Goal: Information Seeking & Learning: Check status

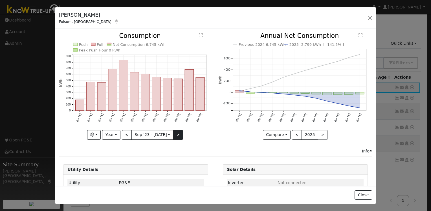
click at [178, 132] on button ">" at bounding box center [178, 135] width 10 height 10
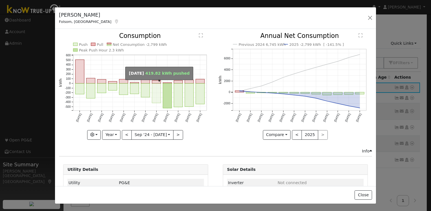
click at [157, 86] on rect "onclick=""" at bounding box center [156, 92] width 9 height 19
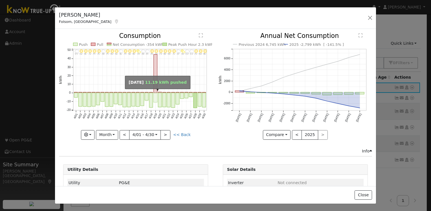
click at [154, 97] on rect "onclick=""" at bounding box center [156, 98] width 4 height 10
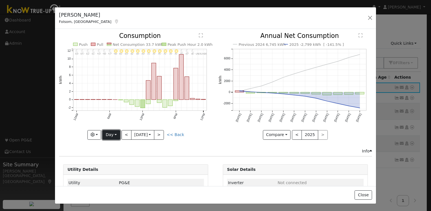
click at [108, 131] on button "Day" at bounding box center [110, 135] width 17 height 10
click at [125, 162] on link "Month" at bounding box center [122, 162] width 39 height 8
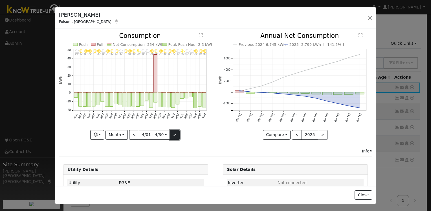
click at [171, 132] on button ">" at bounding box center [175, 135] width 10 height 10
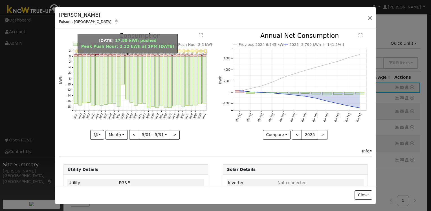
click at [118, 67] on rect "onclick=""" at bounding box center [118, 81] width 3 height 50
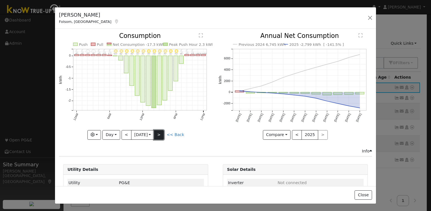
click at [159, 135] on button ">" at bounding box center [159, 135] width 10 height 10
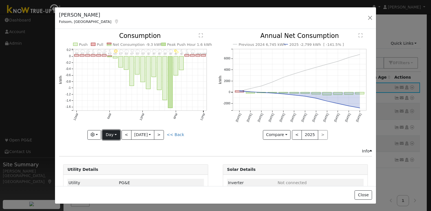
click at [115, 133] on button "Day" at bounding box center [110, 135] width 17 height 10
click at [114, 171] on link "Year" at bounding box center [122, 170] width 39 height 8
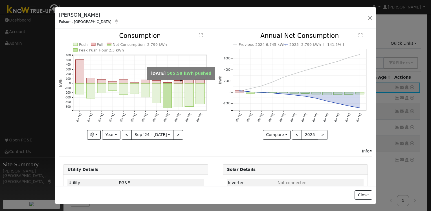
click at [179, 88] on rect "onclick=""" at bounding box center [178, 94] width 9 height 23
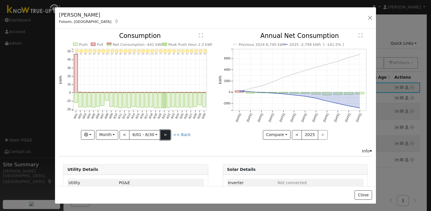
click at [166, 134] on button ">" at bounding box center [166, 135] width 10 height 10
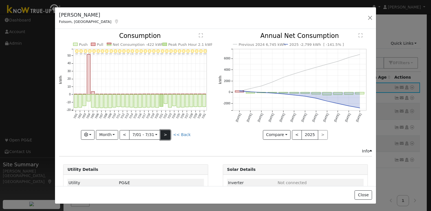
click at [162, 132] on button ">" at bounding box center [166, 135] width 10 height 10
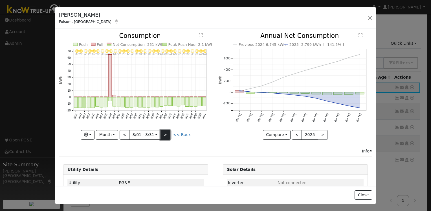
click at [163, 136] on button ">" at bounding box center [166, 135] width 10 height 10
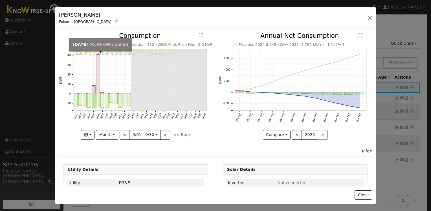
click at [97, 87] on rect "onclick=""" at bounding box center [98, 74] width 4 height 40
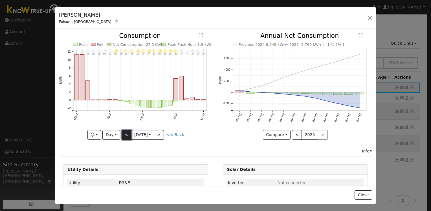
click at [126, 133] on button "<" at bounding box center [127, 135] width 10 height 10
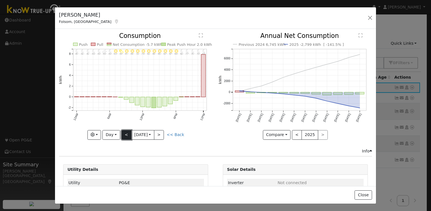
click at [125, 134] on button "<" at bounding box center [127, 135] width 10 height 10
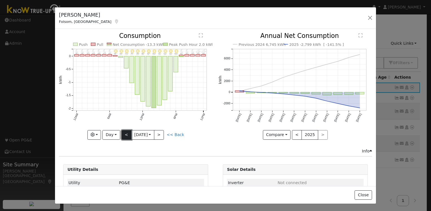
click at [125, 134] on button "<" at bounding box center [127, 135] width 10 height 10
click at [111, 134] on button "Day" at bounding box center [110, 135] width 17 height 10
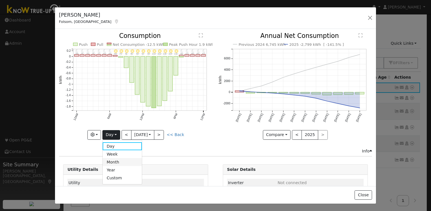
click at [115, 160] on link "Month" at bounding box center [122, 162] width 39 height 8
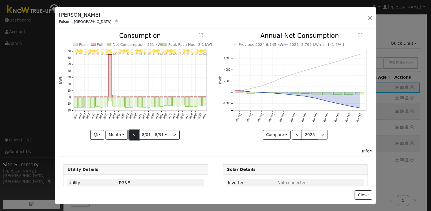
click at [132, 134] on button "<" at bounding box center [134, 135] width 10 height 10
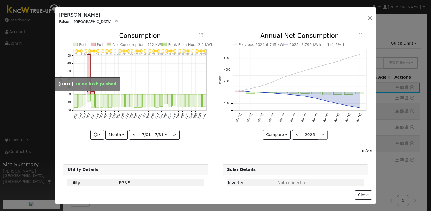
click at [83, 97] on rect "onclick=""" at bounding box center [84, 99] width 3 height 11
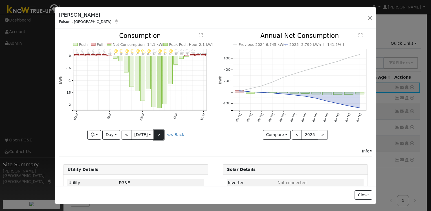
click at [159, 130] on button ">" at bounding box center [159, 135] width 10 height 10
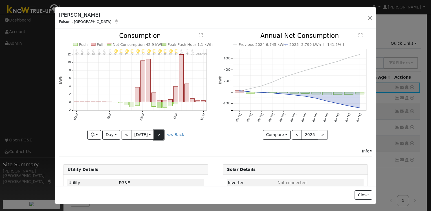
click at [156, 130] on button ">" at bounding box center [159, 135] width 10 height 10
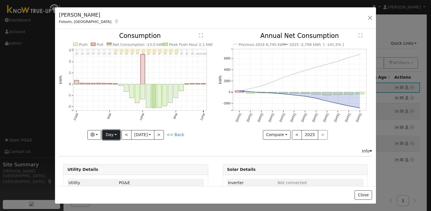
click at [109, 133] on button "Day" at bounding box center [110, 135] width 17 height 10
click at [119, 161] on link "Month" at bounding box center [122, 162] width 39 height 8
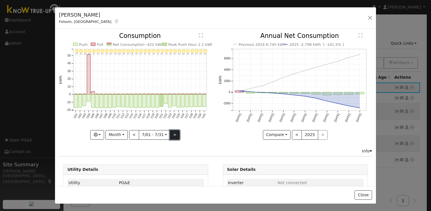
click at [173, 134] on button ">" at bounding box center [175, 135] width 10 height 10
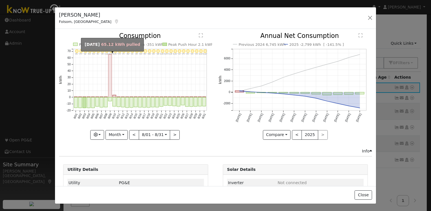
click at [109, 76] on rect "onclick=""" at bounding box center [109, 75] width 3 height 43
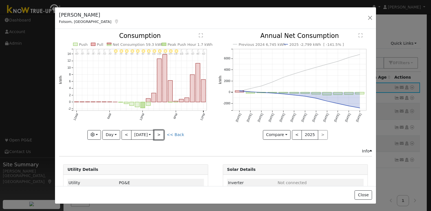
click at [160, 133] on button ">" at bounding box center [159, 135] width 10 height 10
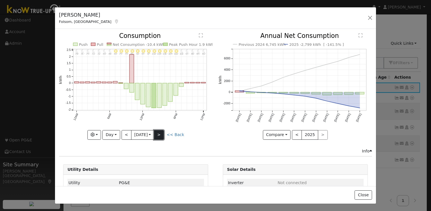
click at [161, 133] on button ">" at bounding box center [159, 135] width 10 height 10
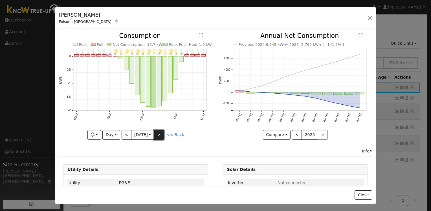
click at [160, 134] on button ">" at bounding box center [159, 135] width 10 height 10
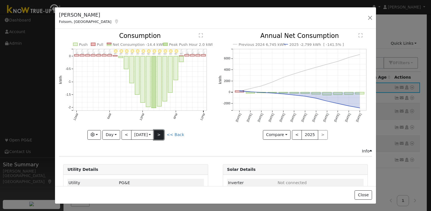
click at [160, 134] on button ">" at bounding box center [159, 135] width 10 height 10
click at [111, 131] on button "Day" at bounding box center [110, 135] width 17 height 10
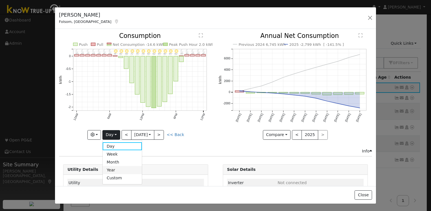
click at [114, 166] on link "Year" at bounding box center [122, 170] width 39 height 8
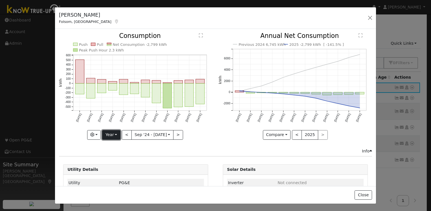
click at [110, 132] on button "Year" at bounding box center [111, 135] width 18 height 10
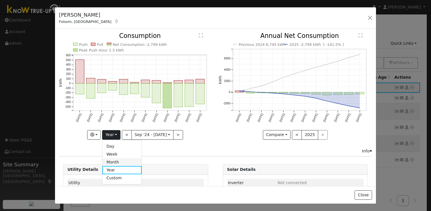
click at [120, 163] on link "Month" at bounding box center [121, 162] width 39 height 8
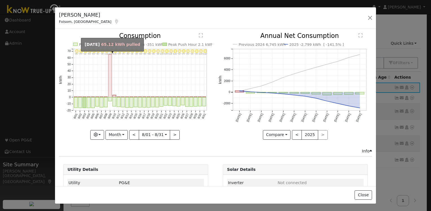
click at [110, 78] on rect "onclick=""" at bounding box center [109, 75] width 3 height 43
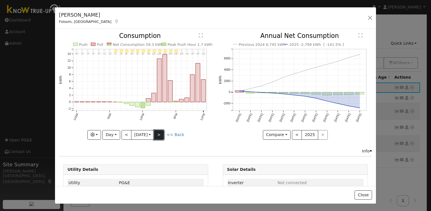
click at [159, 134] on button ">" at bounding box center [159, 135] width 10 height 10
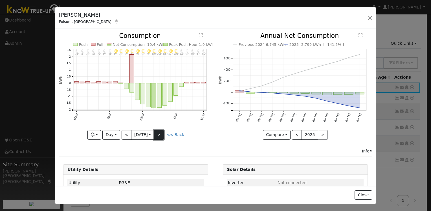
click at [159, 135] on button ">" at bounding box center [159, 135] width 10 height 10
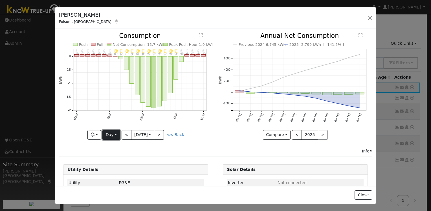
click at [107, 133] on button "Day" at bounding box center [110, 135] width 17 height 10
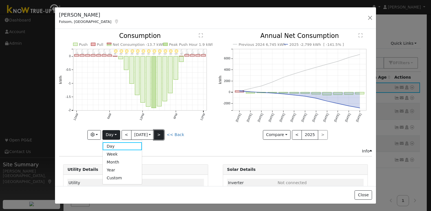
click at [159, 133] on button ">" at bounding box center [159, 135] width 10 height 10
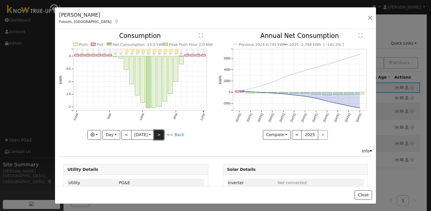
click at [159, 133] on button ">" at bounding box center [159, 135] width 10 height 10
click at [159, 136] on button ">" at bounding box center [159, 135] width 10 height 10
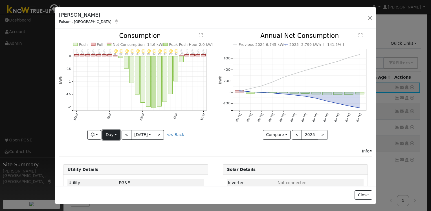
click at [108, 134] on button "Day" at bounding box center [110, 135] width 17 height 10
click at [117, 167] on link "Year" at bounding box center [122, 170] width 39 height 8
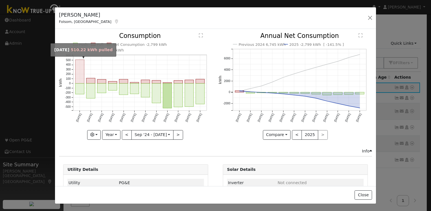
click at [79, 69] on rect "onclick=""" at bounding box center [80, 72] width 9 height 24
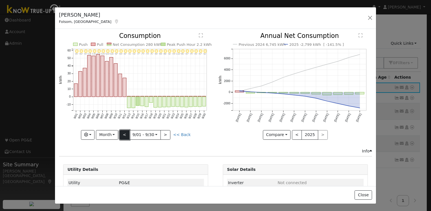
click at [124, 133] on button "<" at bounding box center [125, 135] width 10 height 10
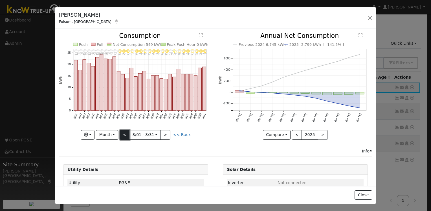
click at [124, 133] on button "<" at bounding box center [125, 135] width 10 height 10
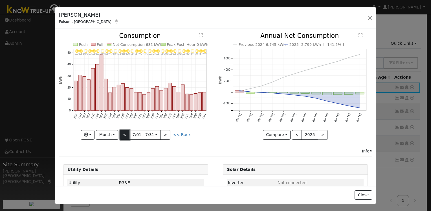
click at [124, 133] on button "<" at bounding box center [125, 135] width 10 height 10
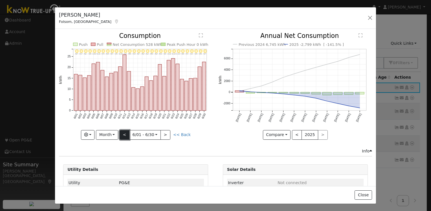
click at [124, 133] on button "<" at bounding box center [125, 135] width 10 height 10
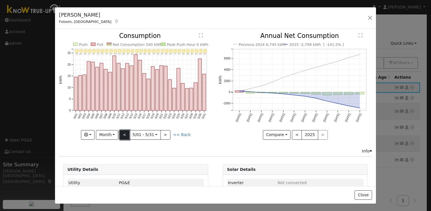
click at [124, 133] on button "<" at bounding box center [125, 135] width 10 height 10
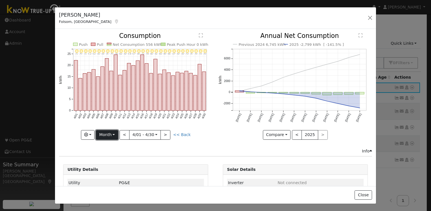
click at [110, 132] on button "Month" at bounding box center [107, 135] width 22 height 10
click at [102, 167] on link "Year" at bounding box center [115, 170] width 39 height 8
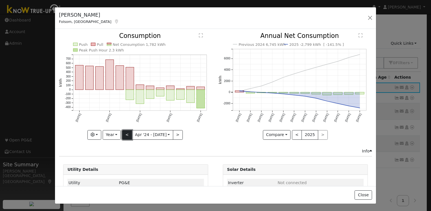
click at [128, 136] on button "<" at bounding box center [127, 135] width 10 height 10
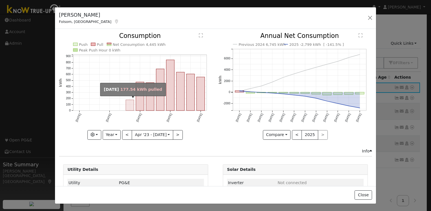
click at [128, 103] on rect "onclick=""" at bounding box center [130, 105] width 8 height 11
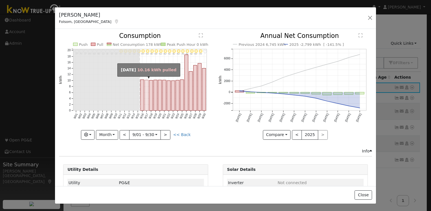
click at [145, 99] on rect "onclick=""" at bounding box center [147, 95] width 4 height 30
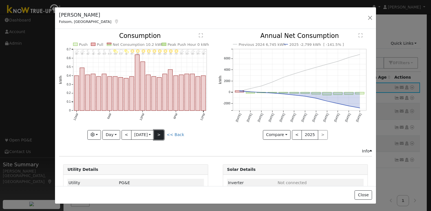
click at [158, 134] on button ">" at bounding box center [159, 135] width 10 height 10
click at [106, 133] on button "Day" at bounding box center [110, 135] width 17 height 10
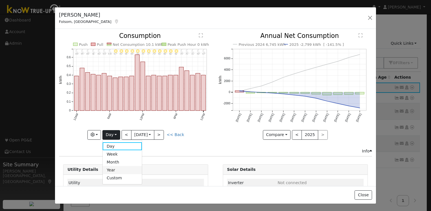
click at [111, 171] on link "Year" at bounding box center [122, 170] width 39 height 8
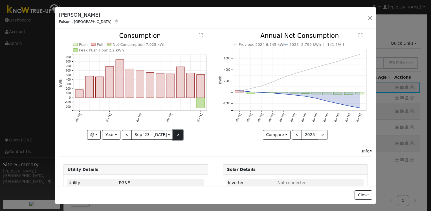
click at [174, 131] on button ">" at bounding box center [178, 135] width 10 height 10
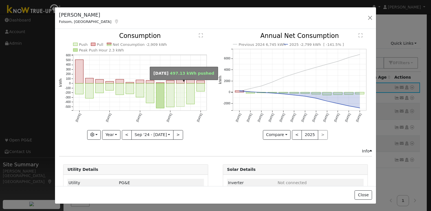
click at [178, 97] on rect "onclick=""" at bounding box center [181, 94] width 8 height 23
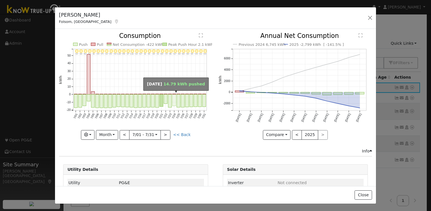
click at [174, 102] on rect "onclick=""" at bounding box center [174, 100] width 3 height 12
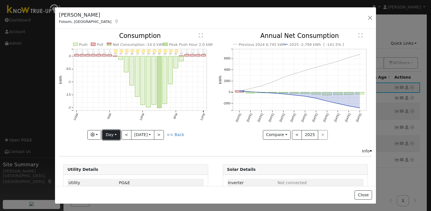
click at [110, 133] on button "Day" at bounding box center [110, 135] width 17 height 10
click at [116, 168] on link "Year" at bounding box center [122, 170] width 39 height 8
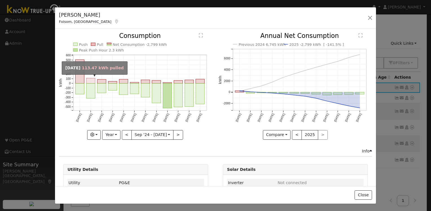
click at [91, 81] on rect "onclick=""" at bounding box center [90, 80] width 9 height 5
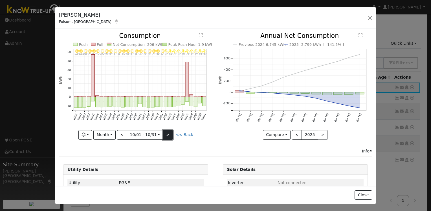
click at [165, 132] on button ">" at bounding box center [168, 135] width 10 height 10
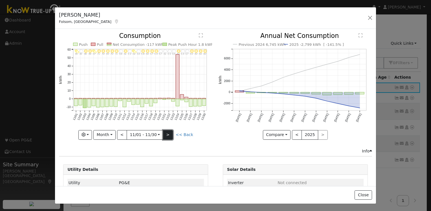
click at [170, 132] on button ">" at bounding box center [168, 135] width 10 height 10
type input "[DATE]"
